Goal: Transaction & Acquisition: Purchase product/service

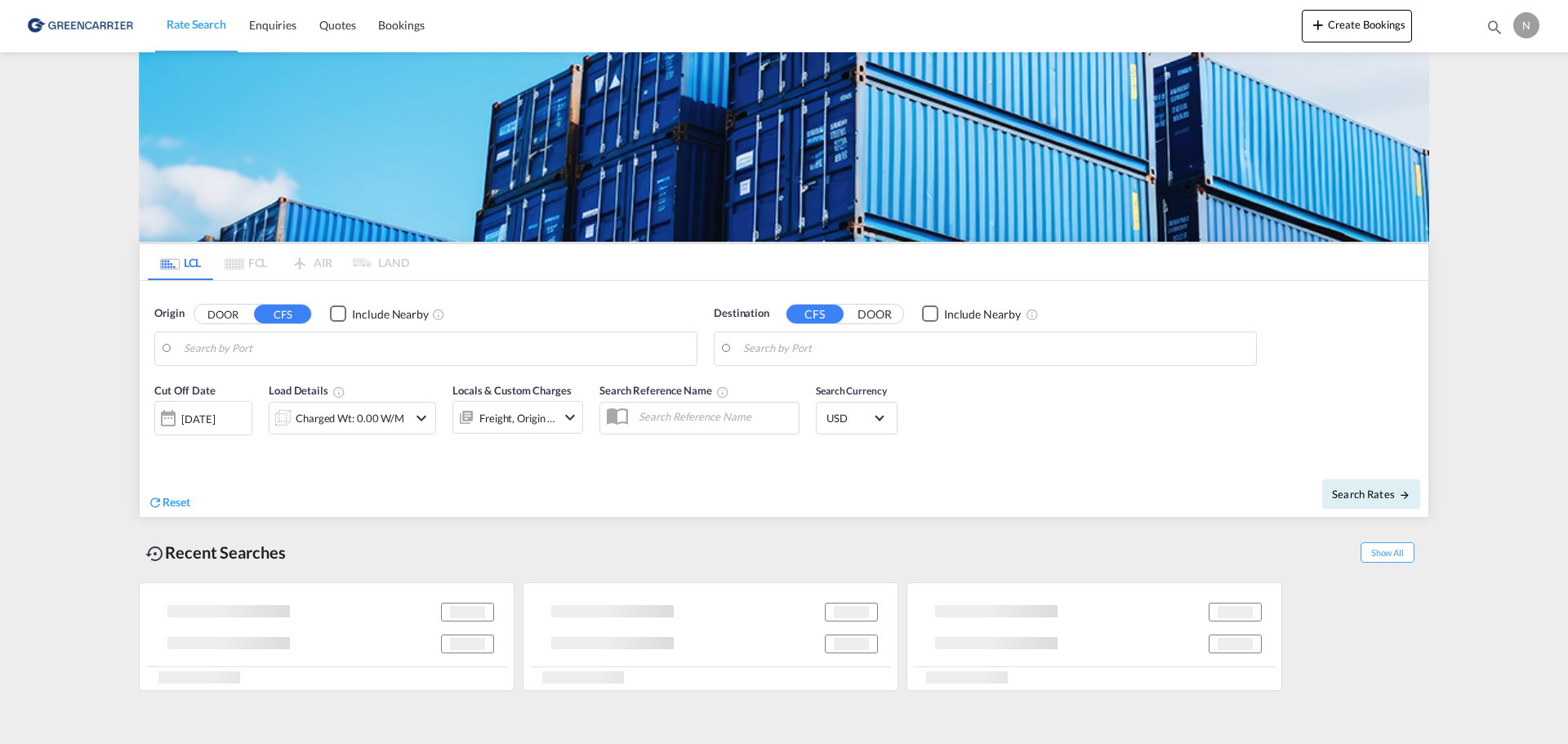
type input "DK-7870, [GEOGRAPHIC_DATA], [GEOGRAPHIC_DATA], [GEOGRAPHIC_DATA], [GEOGRAPHIC_D…"
type input "Manzanillo, MXZLO"
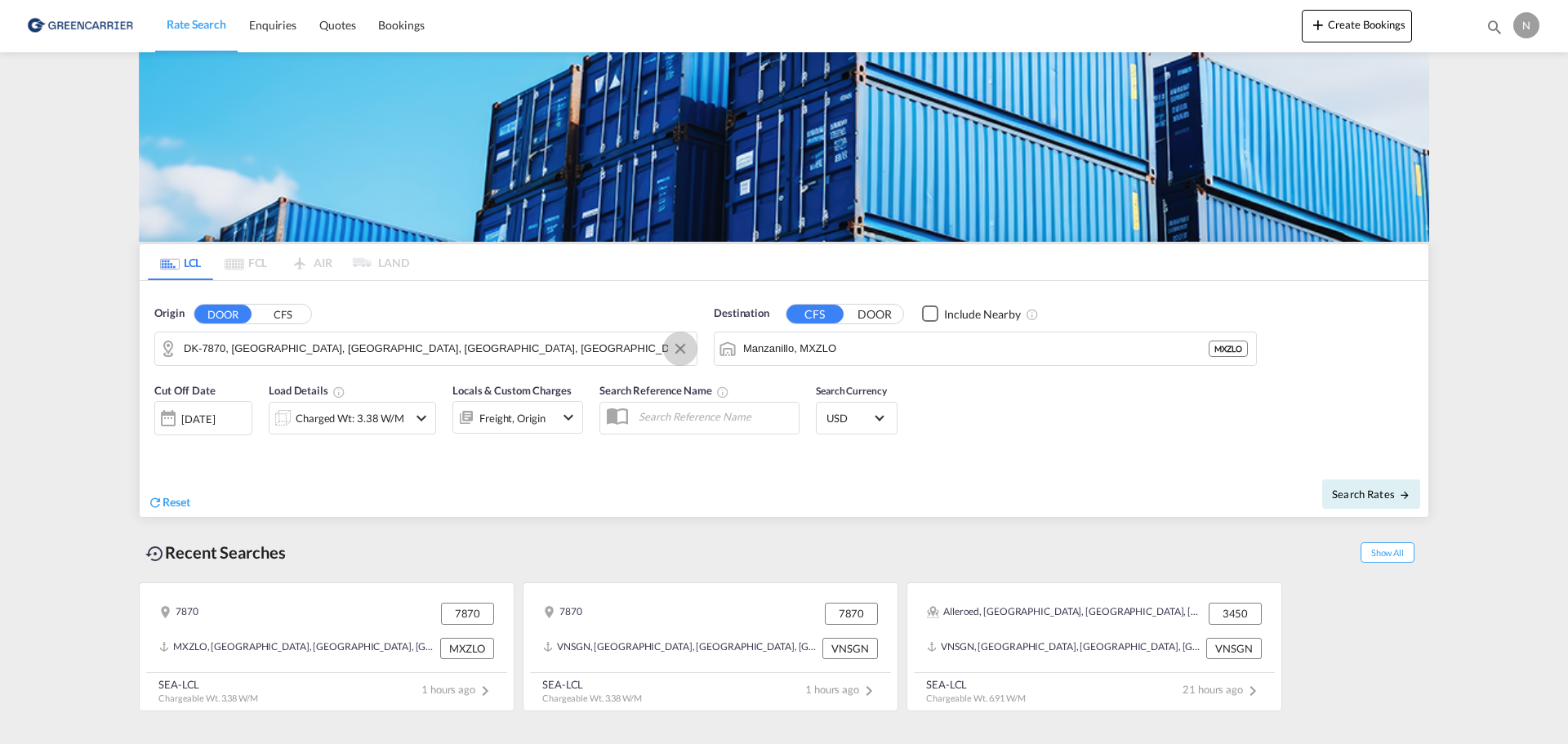
click at [680, 350] on button "Clear Input" at bounding box center [680, 349] width 24 height 24
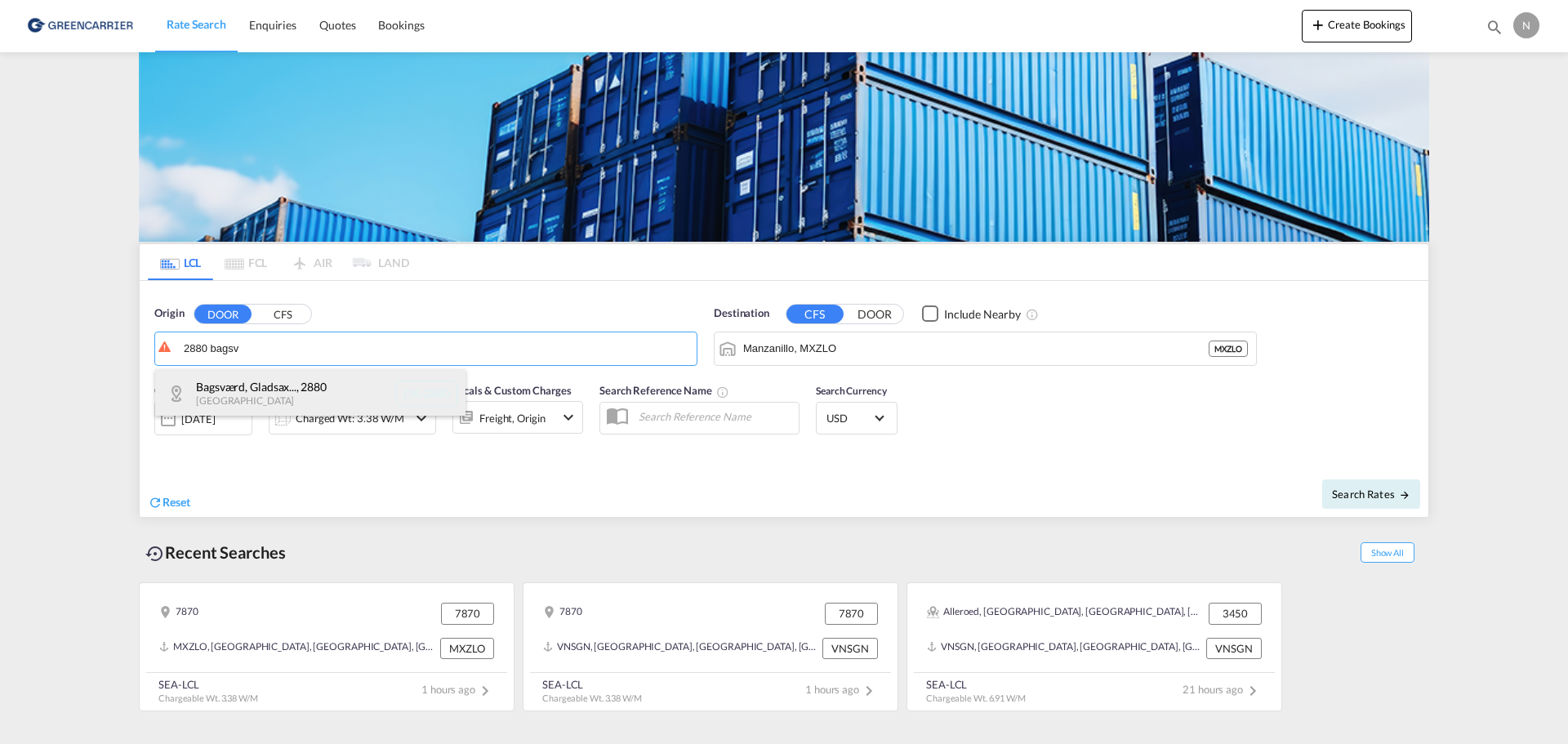
click at [266, 390] on div "Bagsværd, Gladsax... , 2880 [GEOGRAPHIC_DATA] DK-2880" at bounding box center [310, 393] width 311 height 49
type input "DK-2880, Bagsværd, [GEOGRAPHIC_DATA], [GEOGRAPHIC_DATA]"
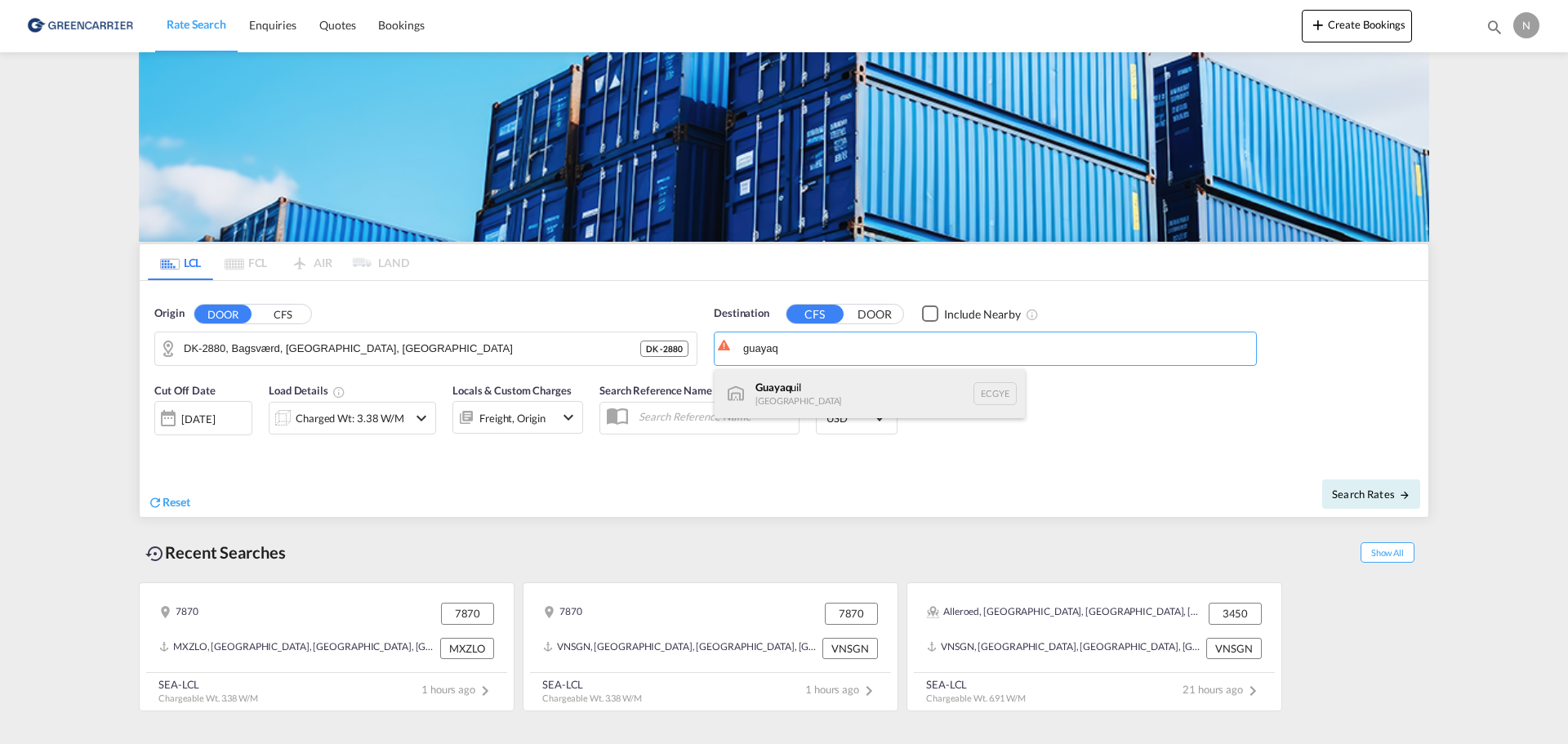
click at [816, 392] on div "Guayaq uil [GEOGRAPHIC_DATA] [GEOGRAPHIC_DATA]" at bounding box center [869, 393] width 311 height 49
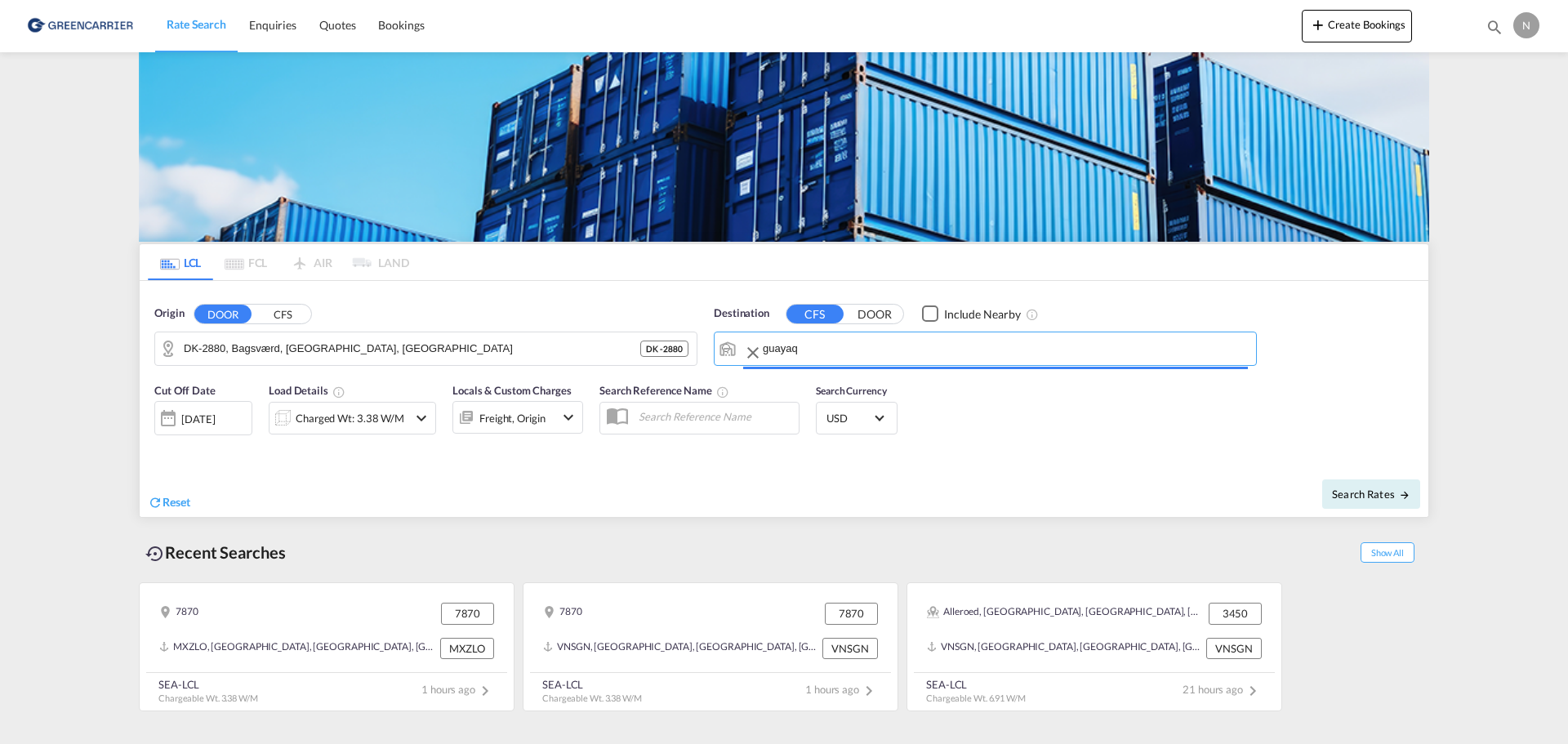
type input "[GEOGRAPHIC_DATA], ECGYE"
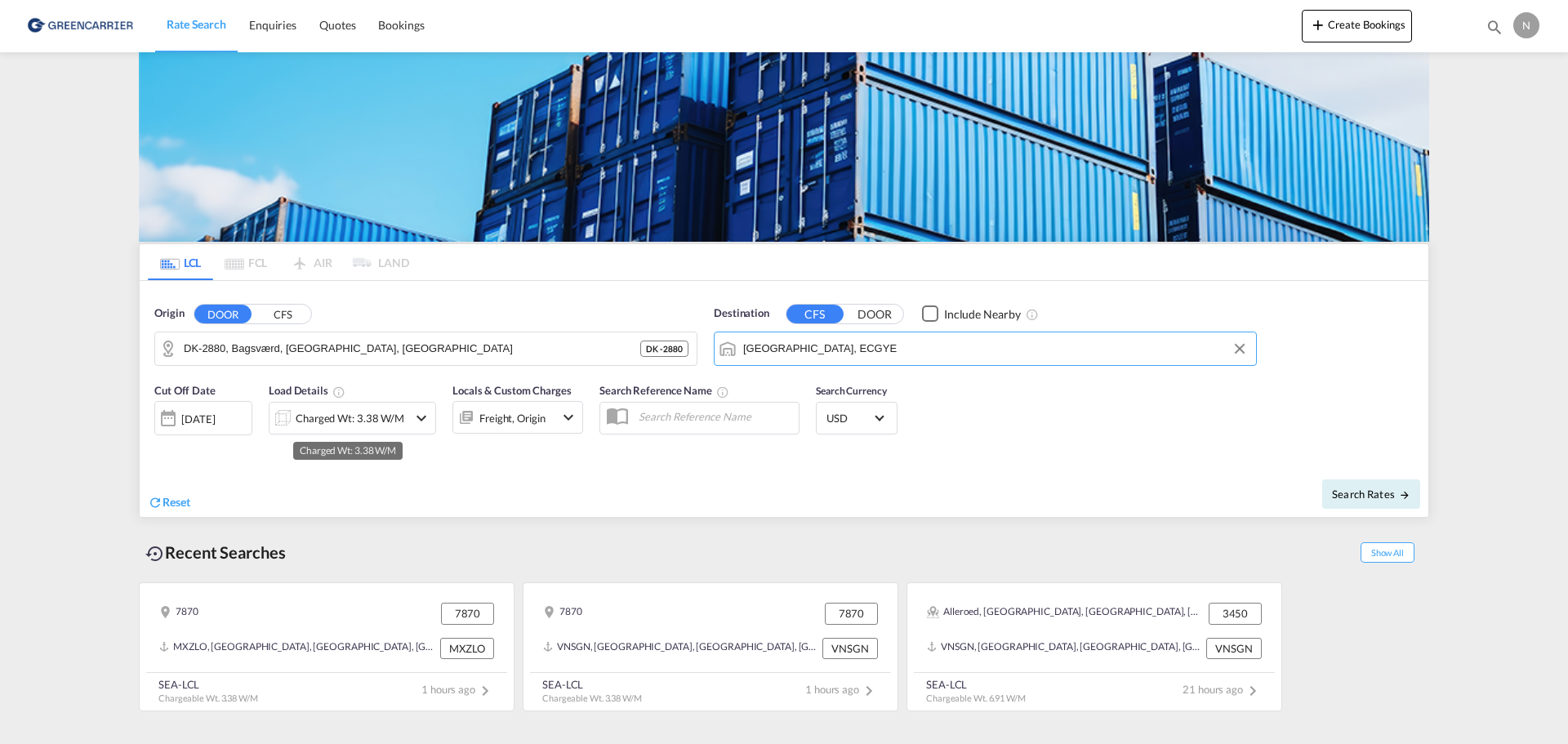
click at [354, 418] on div "Charged Wt: 3.38 W/M" at bounding box center [350, 417] width 109 height 23
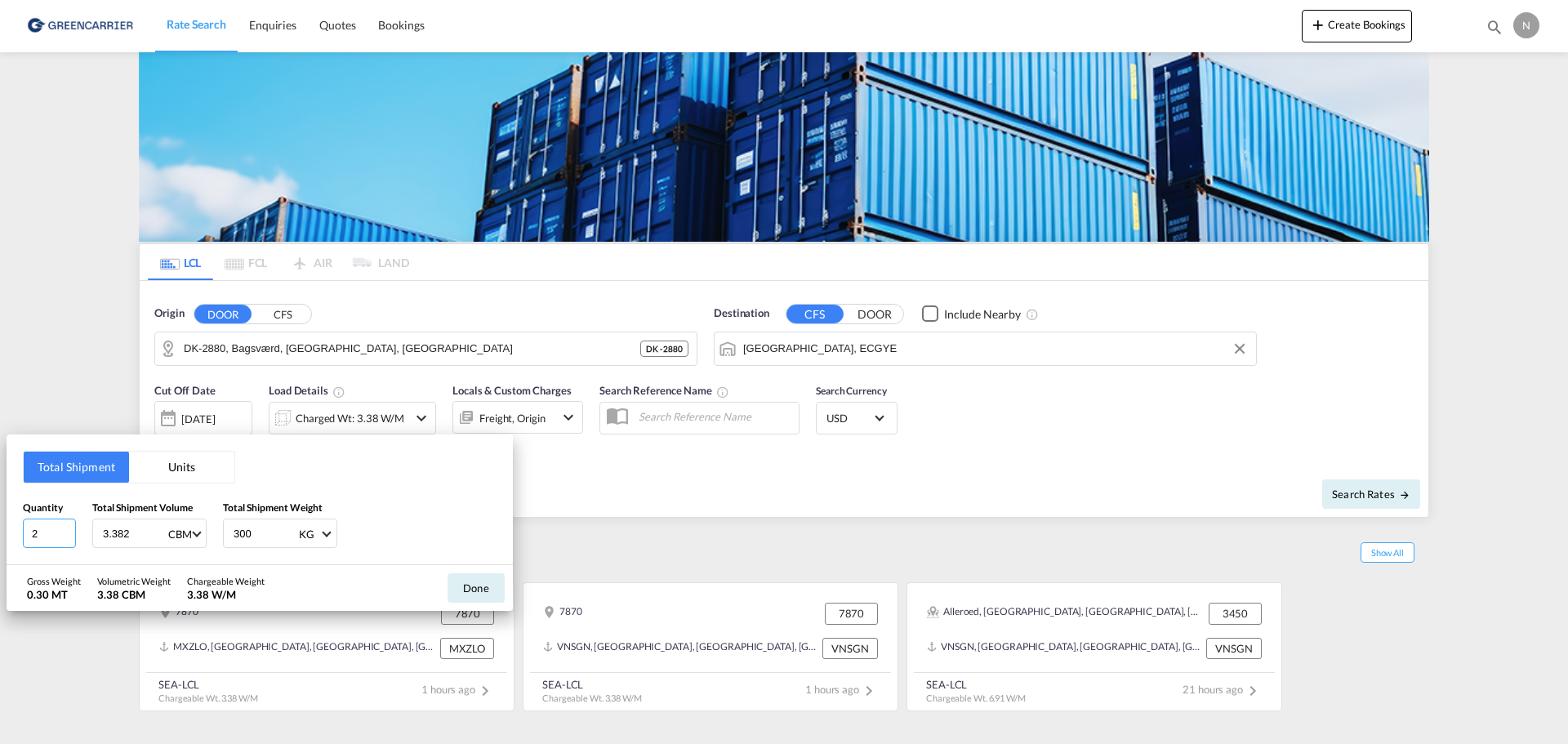
type input "2"
click at [70, 536] on input "2" at bounding box center [49, 533] width 53 height 30
click at [279, 536] on input "300" at bounding box center [264, 533] width 65 height 28
click at [275, 536] on input "300" at bounding box center [264, 533] width 65 height 28
drag, startPoint x: 144, startPoint y: 533, endPoint x: 47, endPoint y: 543, distance: 97.5
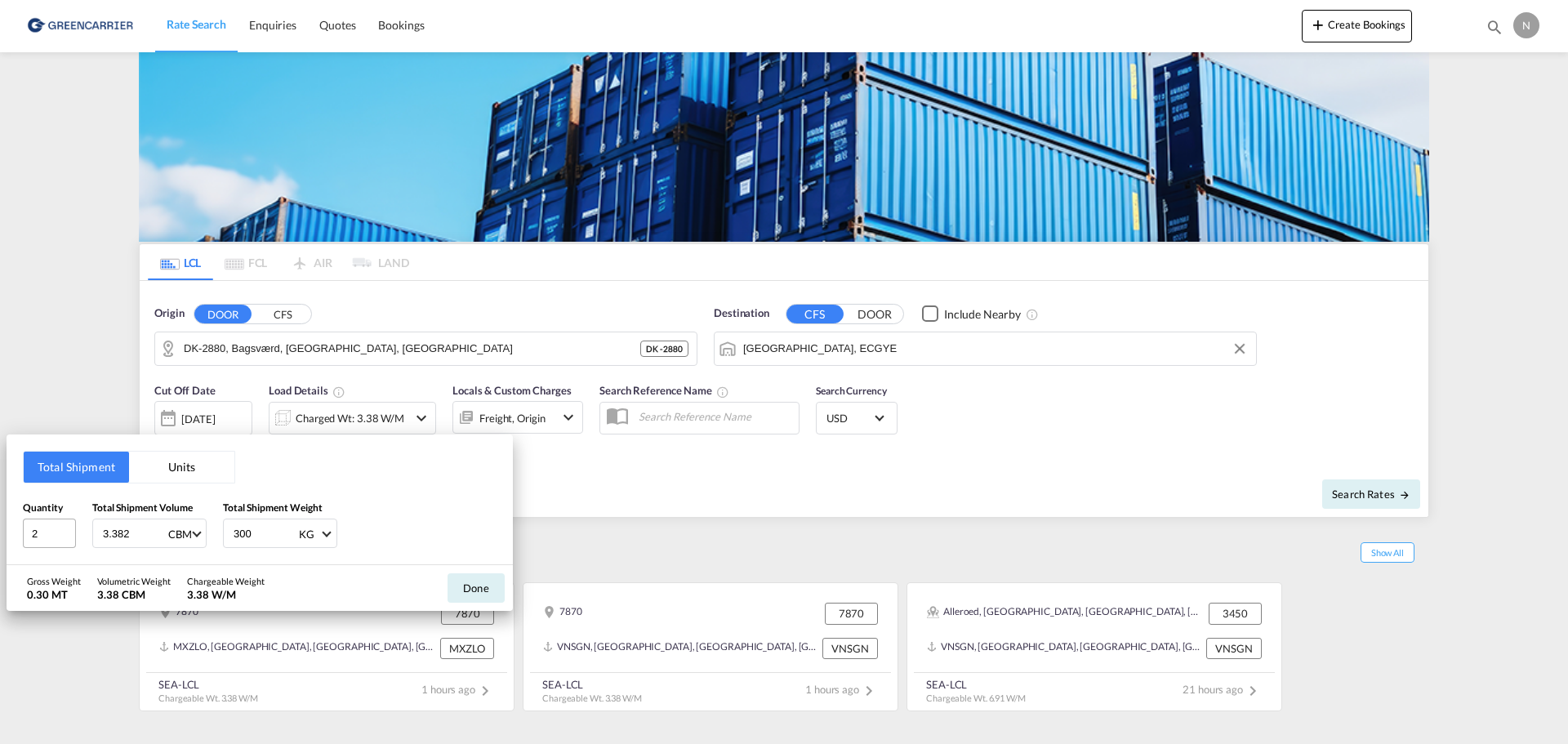
click at [47, 543] on div "Quantity 2 Total Shipment Volume 3.382 CBM CBM CFT Total Shipment Weight 300 KG…" at bounding box center [260, 524] width 474 height 49
type input "1.978"
drag, startPoint x: 251, startPoint y: 530, endPoint x: 188, endPoint y: 532, distance: 63.0
click at [194, 534] on div "Quantity 2 Total Shipment Volume 1.978 CBM CBM CFT Total Shipment Weight 300 KG…" at bounding box center [260, 524] width 474 height 49
type input "1440"
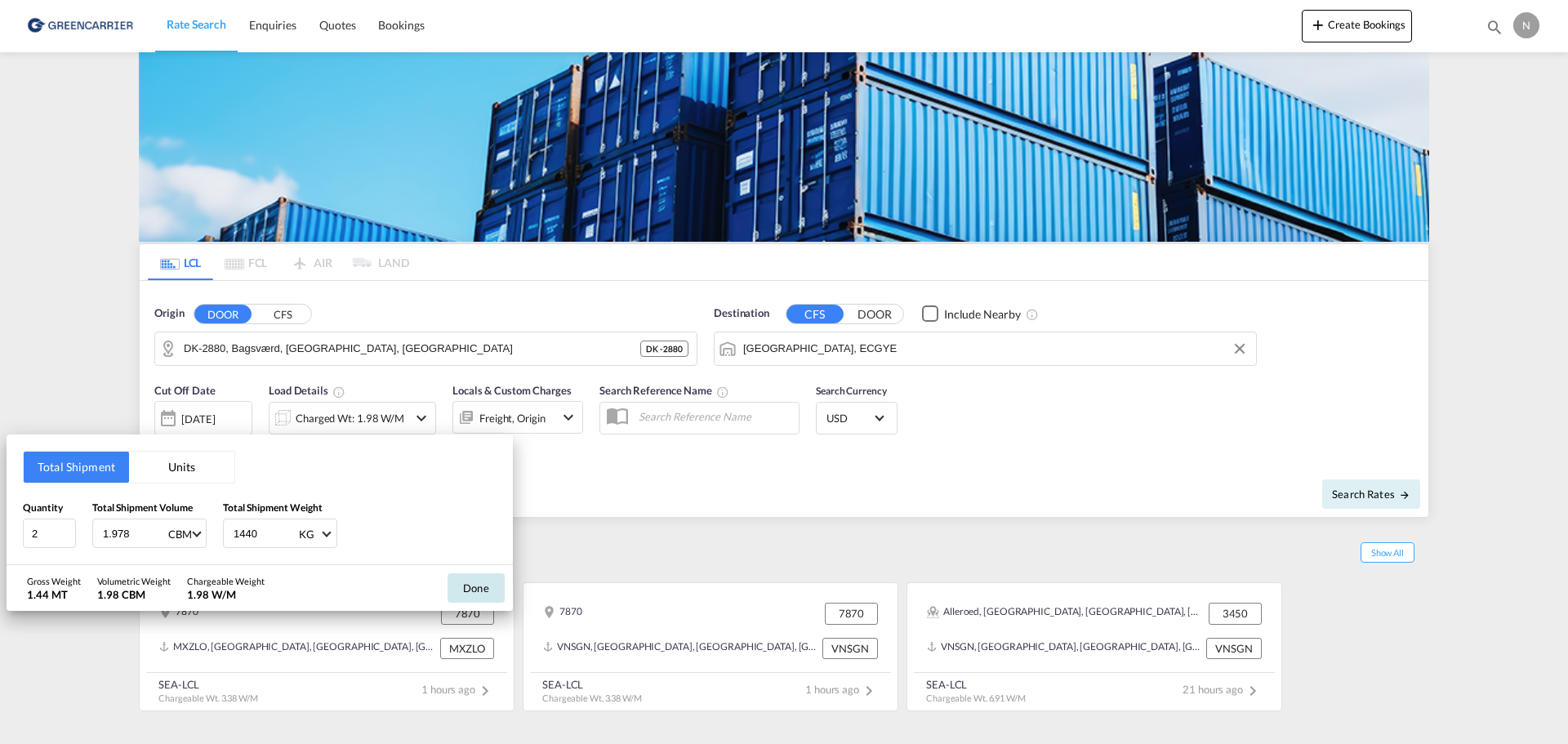
click at [489, 591] on button "Done" at bounding box center [476, 588] width 58 height 30
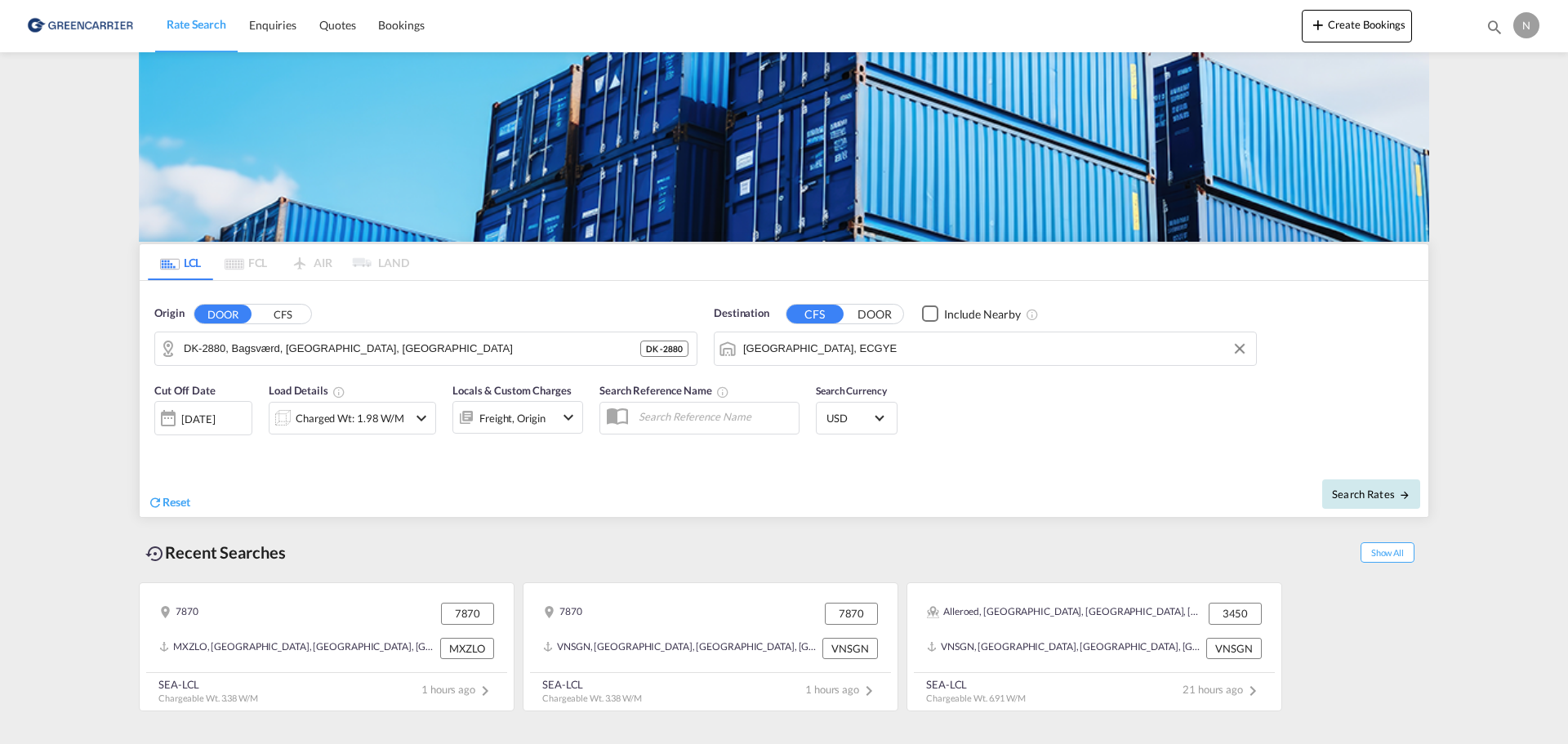
click at [1363, 495] on span "Search Rates" at bounding box center [1371, 494] width 79 height 13
type input "2880 to ECGYE / [DATE]"
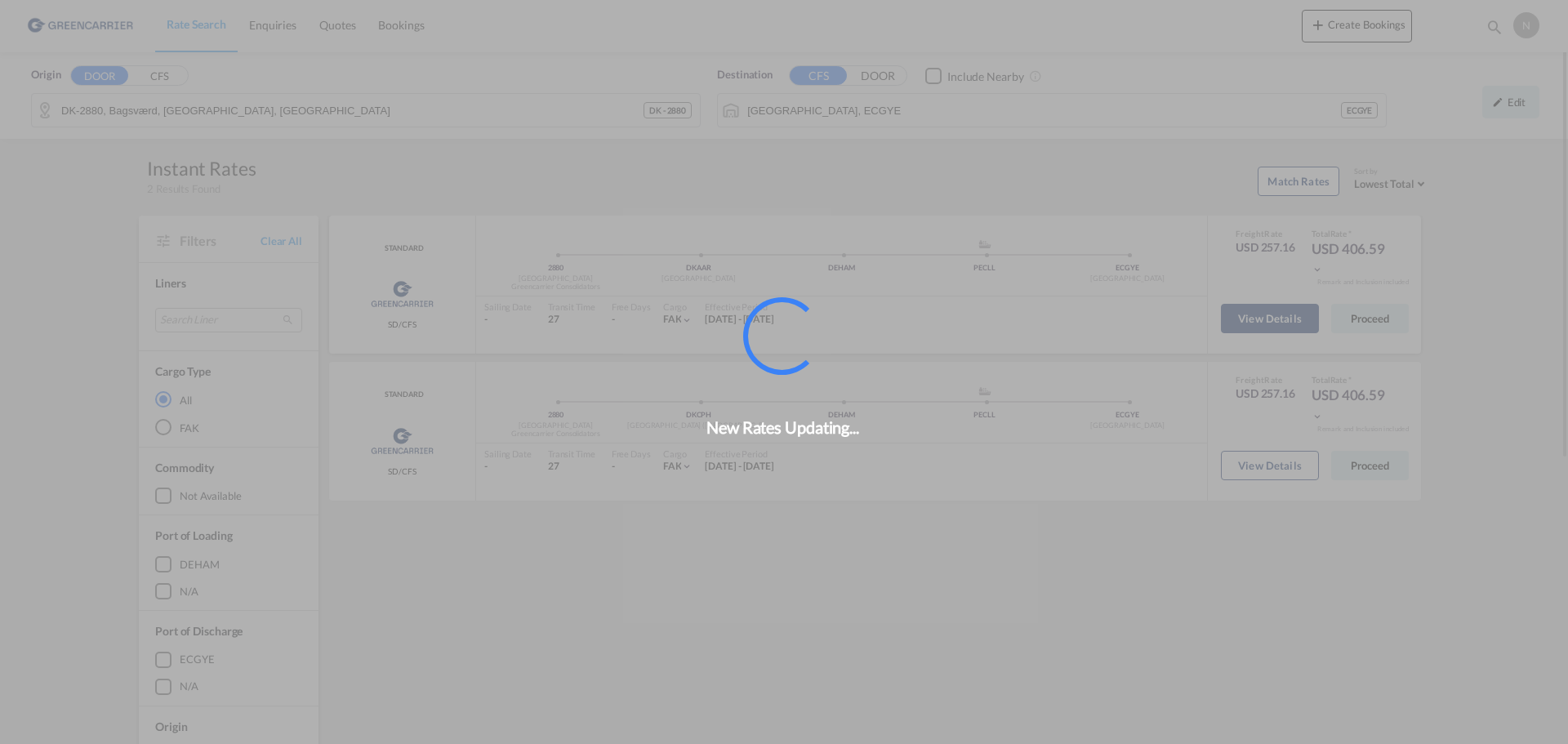
click at [1285, 325] on div "New Rates Updating..." at bounding box center [784, 372] width 1568 height 744
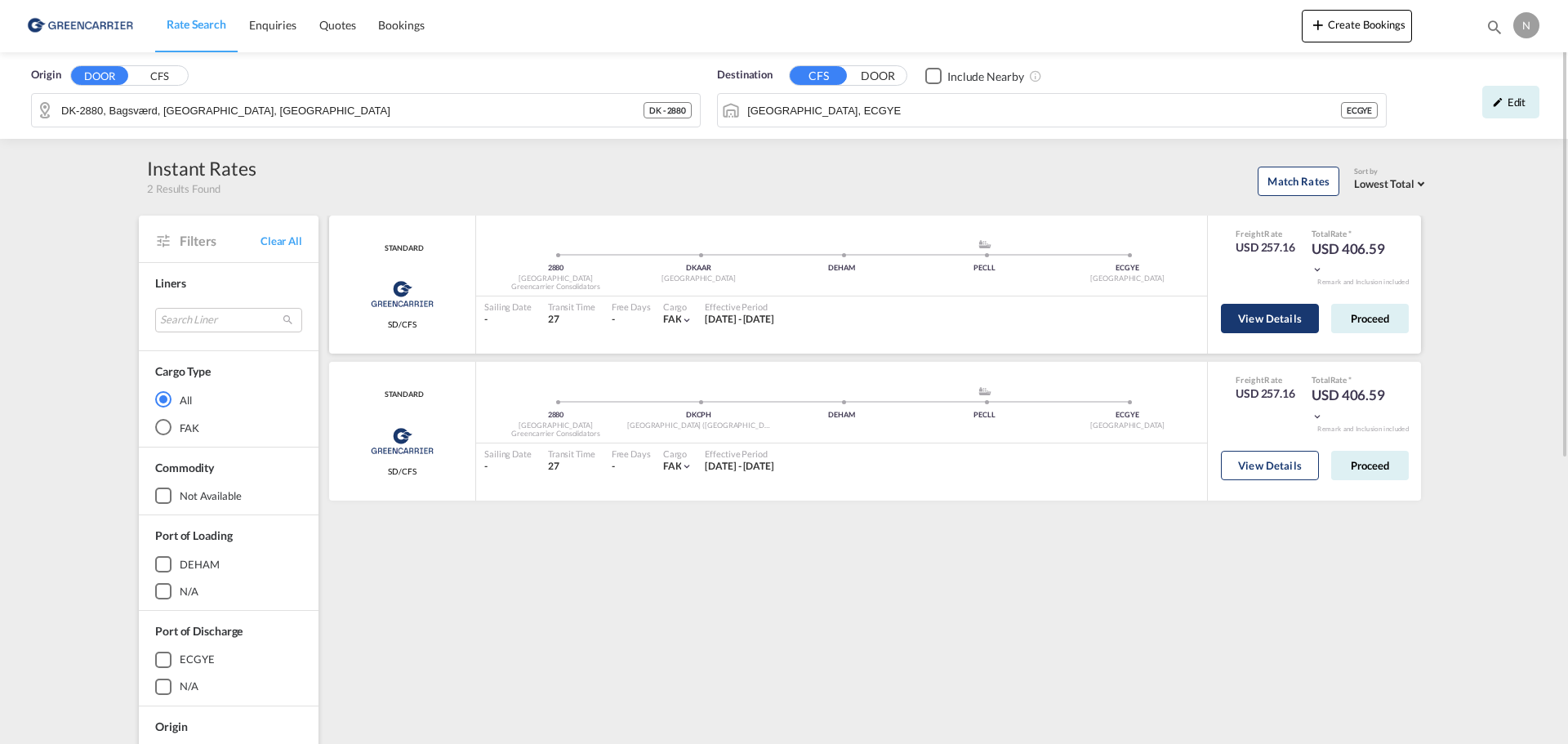
click at [1281, 319] on button "View Details" at bounding box center [1270, 319] width 98 height 30
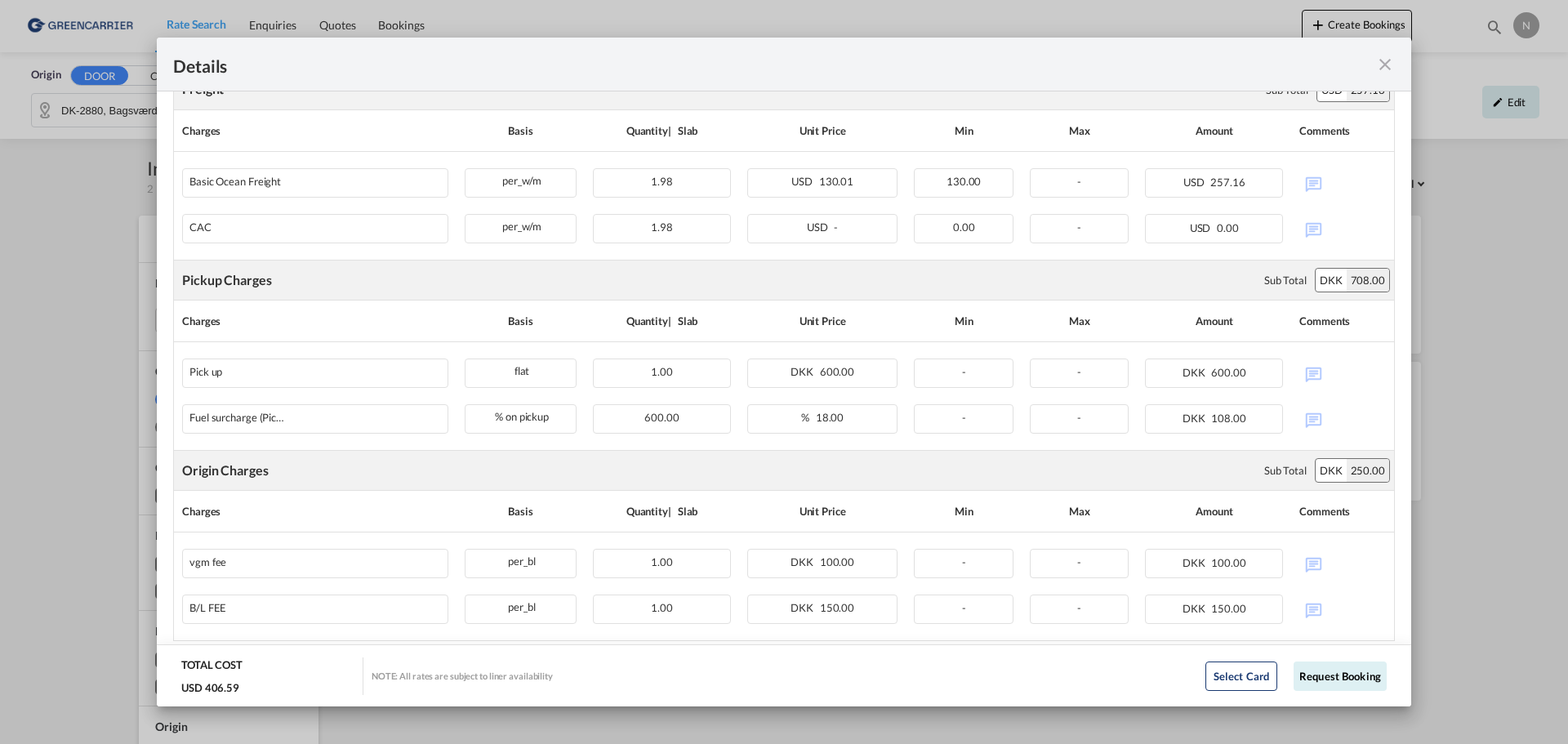
scroll to position [327, 0]
